Goal: Information Seeking & Learning: Learn about a topic

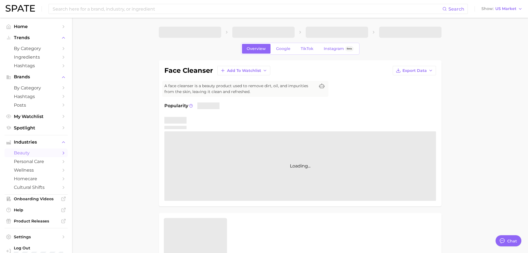
type textarea "x"
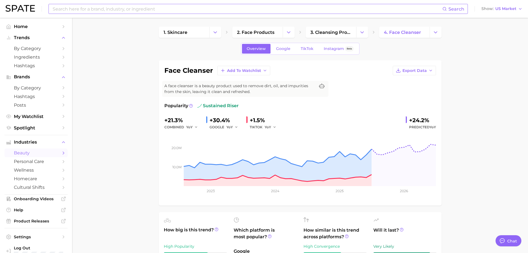
click at [167, 10] on input at bounding box center [247, 8] width 390 height 9
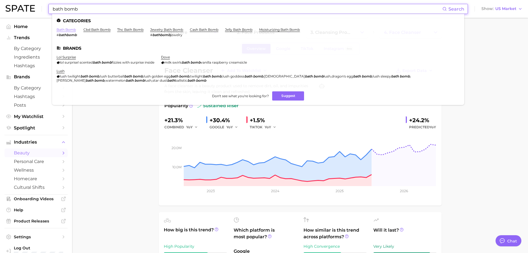
type input "bath bomb"
click at [70, 28] on link "bath bomb" at bounding box center [66, 29] width 19 height 4
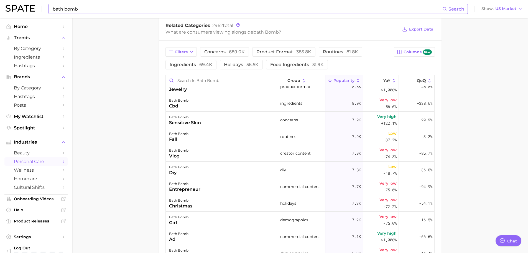
scroll to position [333, 0]
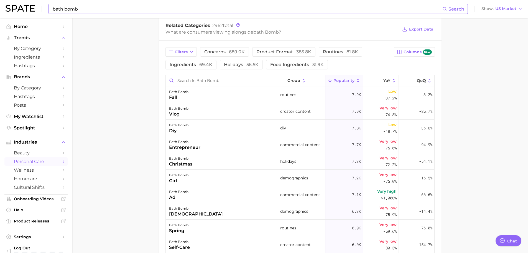
click at [189, 80] on input "Search in bath bomb" at bounding box center [222, 80] width 112 height 11
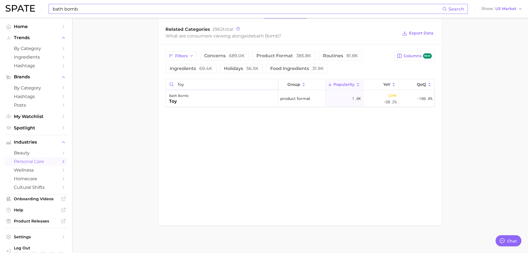
scroll to position [273, 0]
type input "t"
type input "s"
type input "r"
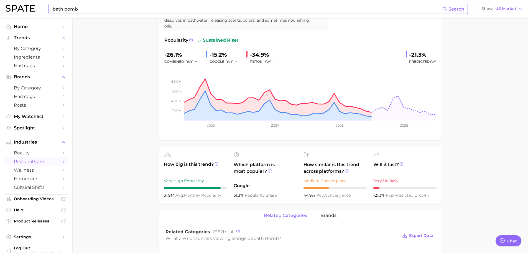
scroll to position [139, 0]
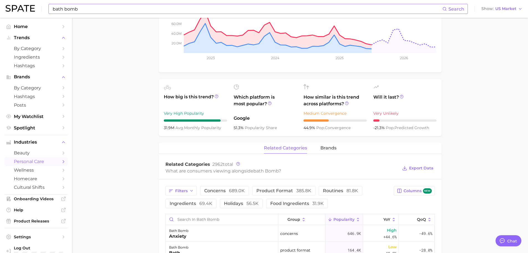
click at [78, 9] on input "bath bomb" at bounding box center [247, 8] width 390 height 9
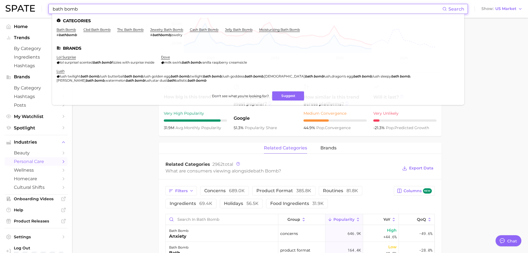
click at [78, 9] on input "bath bomb" at bounding box center [247, 8] width 390 height 9
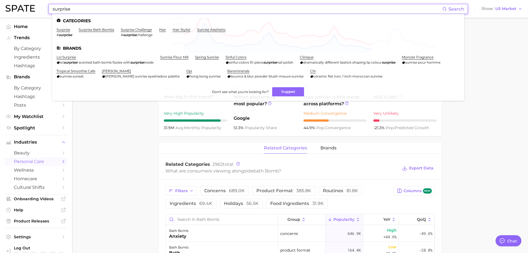
click at [96, 26] on ul "Categories surprise # surprise surprise bath bombs surprise challenge # surpris…" at bounding box center [258, 57] width 412 height 87
click at [96, 30] on link "surprise bath bombs" at bounding box center [96, 29] width 35 height 4
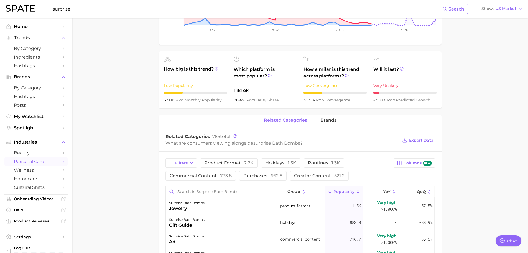
scroll to position [222, 0]
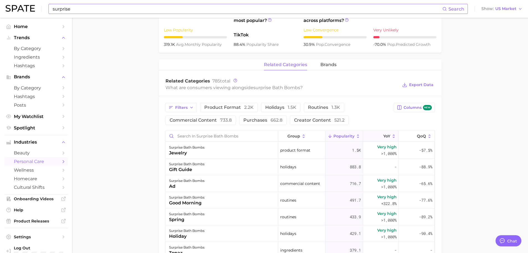
click at [391, 135] on icon at bounding box center [393, 136] width 5 height 5
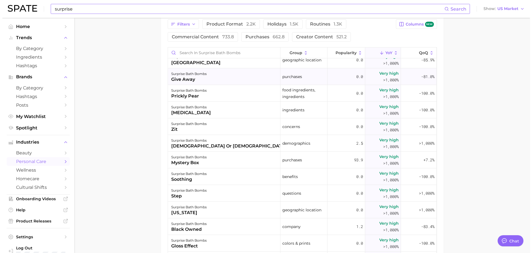
scroll to position [194, 0]
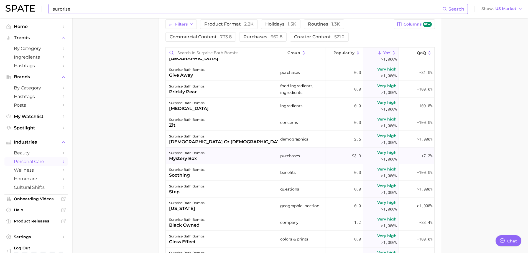
click at [219, 159] on div "surprise bath bombs mystery box" at bounding box center [222, 155] width 113 height 17
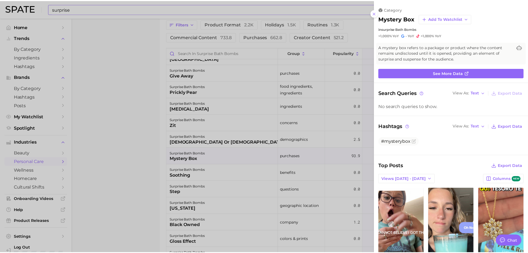
scroll to position [0, 0]
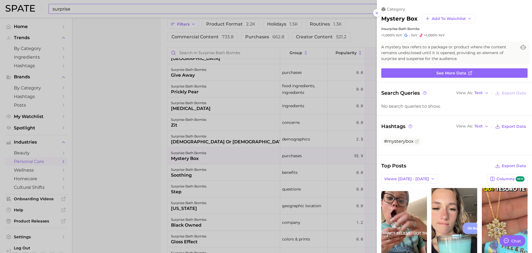
click at [74, 148] on div at bounding box center [266, 126] width 532 height 253
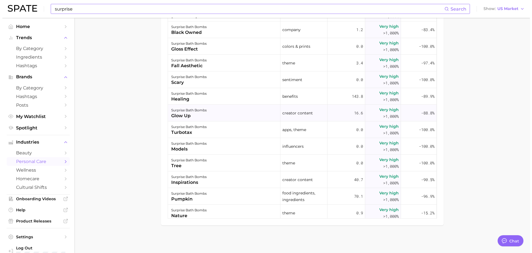
scroll to position [360, 0]
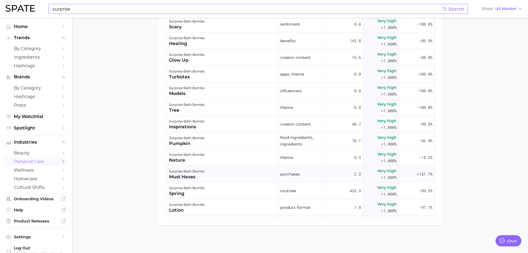
click at [218, 173] on div "surprise bath bombs must haves" at bounding box center [222, 174] width 113 height 17
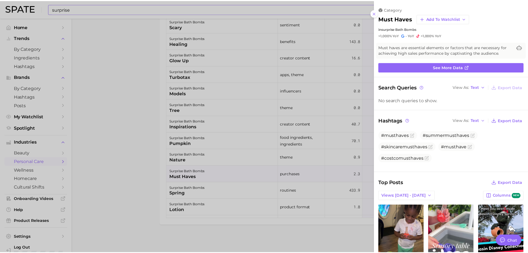
scroll to position [55, 0]
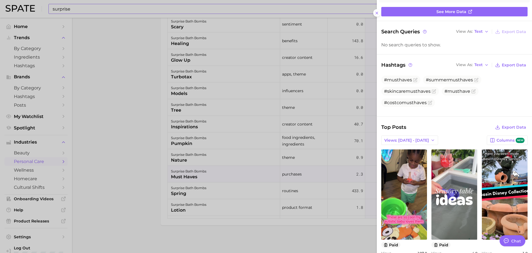
click at [167, 111] on div at bounding box center [266, 126] width 532 height 253
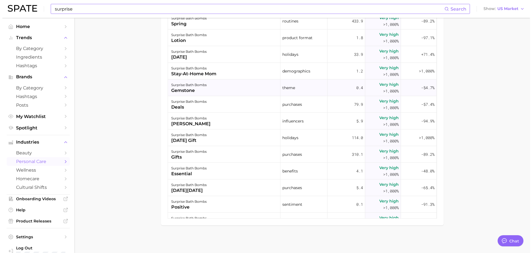
scroll to position [582, 0]
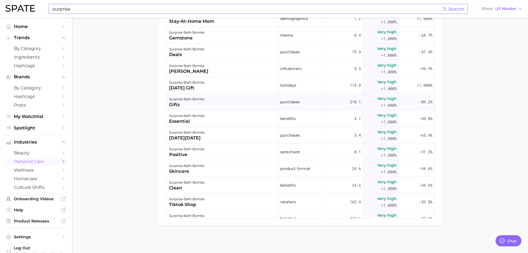
click at [227, 106] on div "surprise bath bombs gifts" at bounding box center [222, 101] width 113 height 17
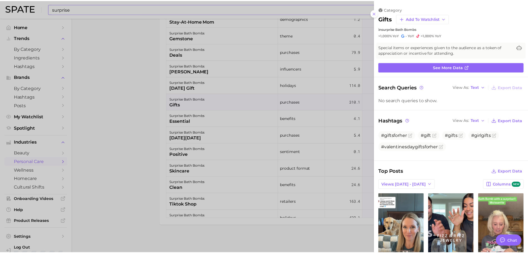
scroll to position [0, 0]
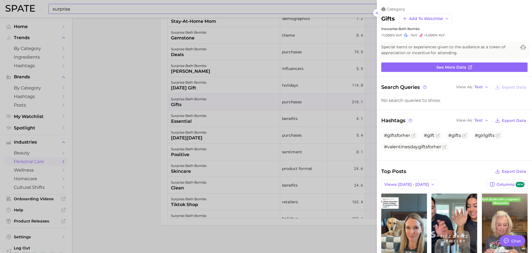
click at [152, 105] on div at bounding box center [266, 126] width 532 height 253
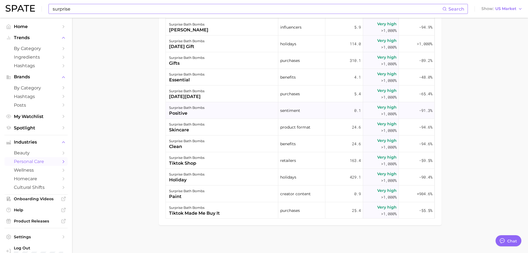
scroll to position [693, 0]
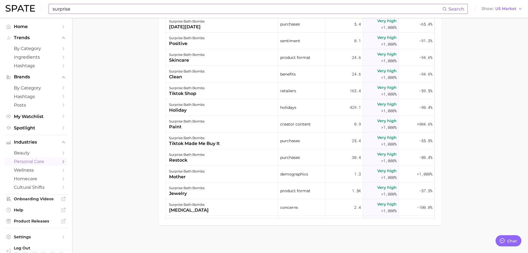
click at [92, 7] on input "surprise" at bounding box center [247, 8] width 390 height 9
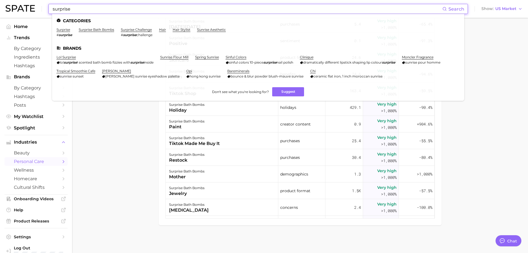
click at [92, 7] on input "surprise" at bounding box center [247, 8] width 390 height 9
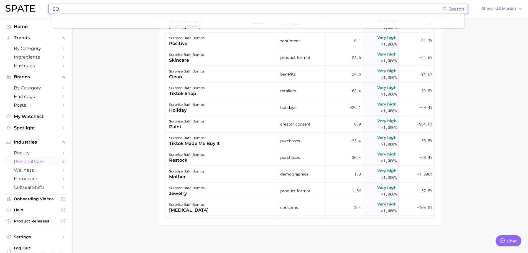
type input "S"
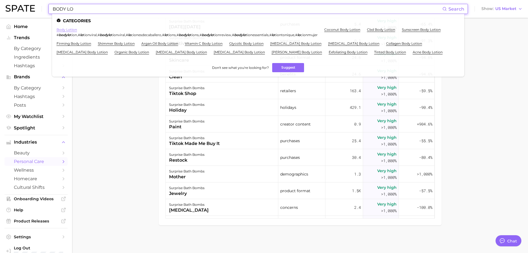
type input "BODY LO"
click at [69, 28] on link "body lotion" at bounding box center [67, 29] width 21 height 4
